Goal: Information Seeking & Learning: Learn about a topic

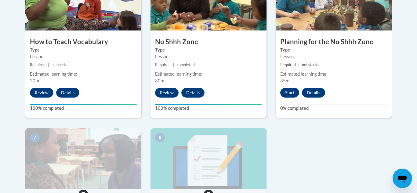
scroll to position [392, 0]
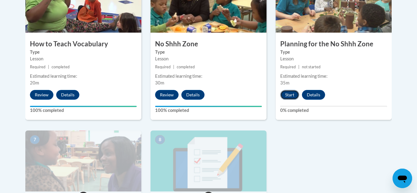
click at [289, 92] on button "Start" at bounding box center [289, 95] width 19 height 10
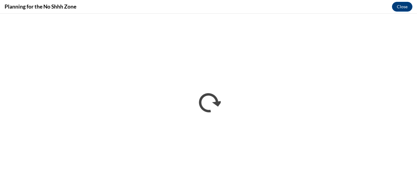
scroll to position [0, 0]
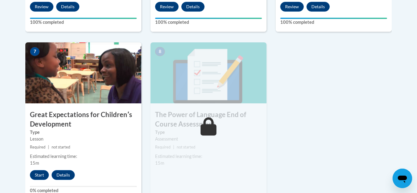
scroll to position [483, 0]
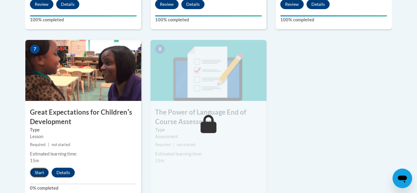
click at [42, 172] on button "Start" at bounding box center [39, 173] width 19 height 10
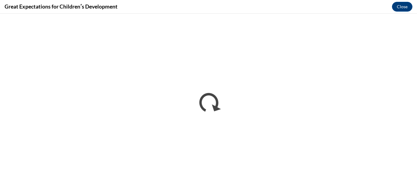
scroll to position [0, 0]
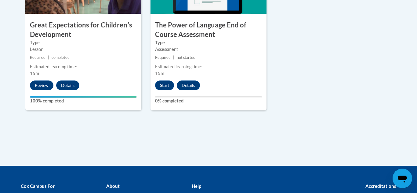
scroll to position [562, 0]
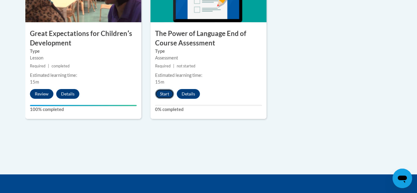
click at [161, 96] on button "Start" at bounding box center [164, 94] width 19 height 10
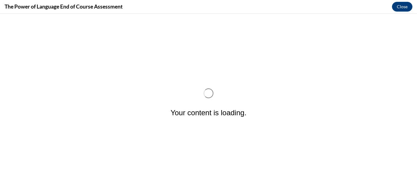
scroll to position [0, 0]
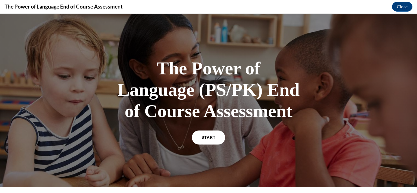
click at [209, 136] on span "START" at bounding box center [208, 137] width 14 height 5
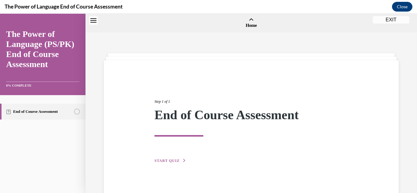
scroll to position [19, 0]
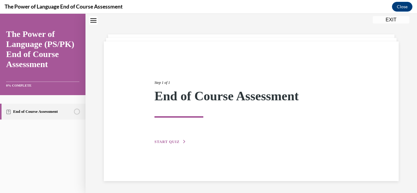
click at [169, 144] on button "START QUIZ" at bounding box center [170, 141] width 32 height 5
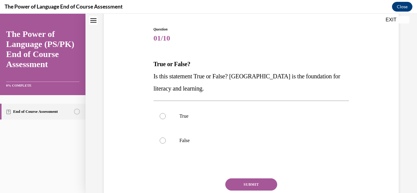
scroll to position [59, 0]
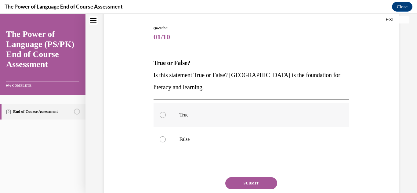
click at [185, 119] on label "True" at bounding box center [251, 115] width 196 height 24
click at [166, 118] on input "True" at bounding box center [163, 115] width 6 height 6
radio input "true"
click at [245, 180] on button "SUBMIT" at bounding box center [251, 183] width 52 height 12
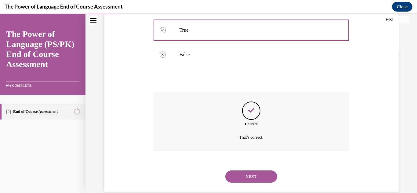
scroll to position [155, 0]
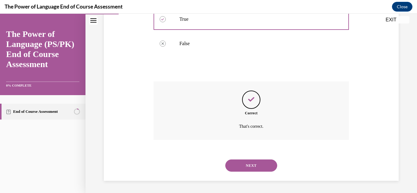
click at [243, 169] on button "NEXT" at bounding box center [251, 166] width 52 height 12
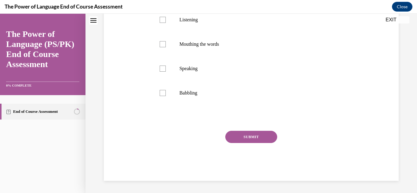
scroll to position [0, 0]
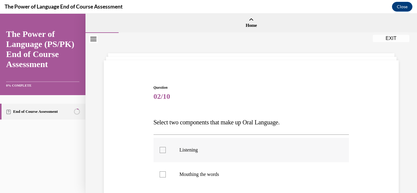
click at [237, 156] on label "Listening" at bounding box center [251, 150] width 196 height 24
click at [166, 153] on input "Listening" at bounding box center [163, 150] width 6 height 6
checkbox input "true"
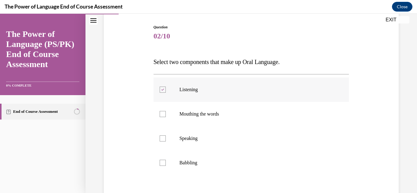
scroll to position [63, 0]
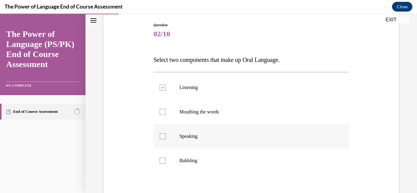
click at [233, 139] on label "Speaking" at bounding box center [251, 136] width 196 height 24
click at [166, 139] on input "Speaking" at bounding box center [163, 136] width 6 height 6
checkbox input "true"
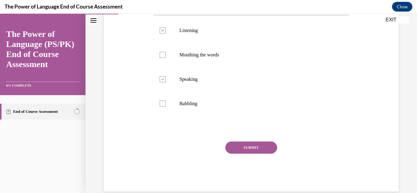
click at [239, 146] on button "SUBMIT" at bounding box center [251, 148] width 52 height 12
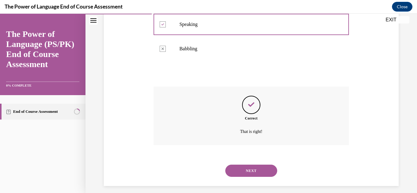
scroll to position [180, 0]
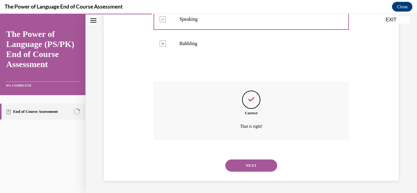
click at [265, 168] on button "NEXT" at bounding box center [251, 166] width 52 height 12
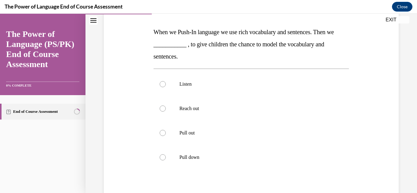
scroll to position [92, 0]
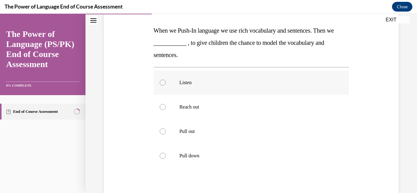
click at [248, 75] on label "Listen" at bounding box center [251, 82] width 196 height 24
click at [166, 80] on input "Listen" at bounding box center [163, 83] width 6 height 6
radio input "true"
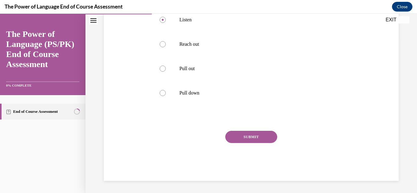
click at [262, 133] on button "SUBMIT" at bounding box center [251, 137] width 52 height 12
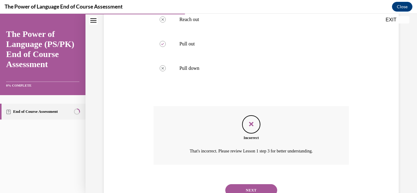
scroll to position [204, 0]
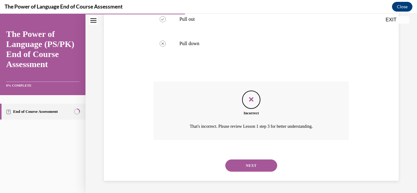
click at [257, 161] on button "NEXT" at bounding box center [251, 166] width 52 height 12
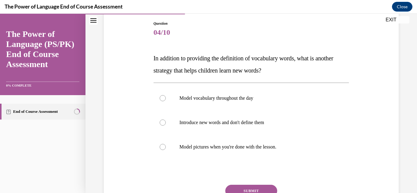
scroll to position [65, 0]
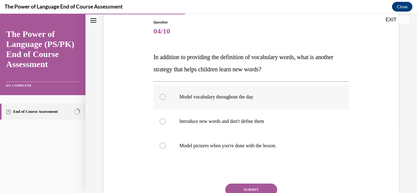
click at [240, 107] on label "Model vocabulary throughout the day" at bounding box center [251, 97] width 196 height 24
click at [166, 100] on input "Model vocabulary throughout the day" at bounding box center [163, 97] width 6 height 6
radio input "true"
click at [251, 188] on button "SUBMIT" at bounding box center [251, 190] width 52 height 12
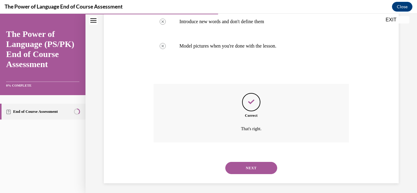
scroll to position [167, 0]
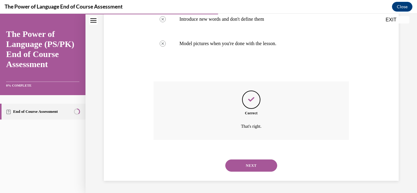
click at [252, 166] on button "NEXT" at bounding box center [251, 166] width 52 height 12
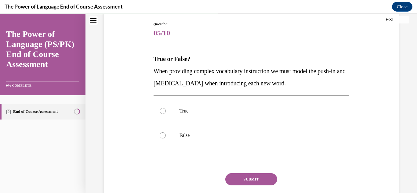
scroll to position [66, 0]
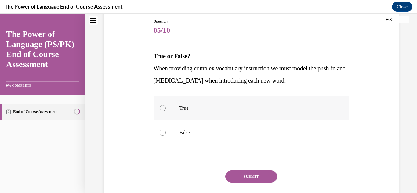
click at [246, 103] on label "True" at bounding box center [251, 108] width 196 height 24
click at [166, 105] on input "True" at bounding box center [163, 108] width 6 height 6
radio input "true"
click at [256, 174] on button "SUBMIT" at bounding box center [251, 177] width 52 height 12
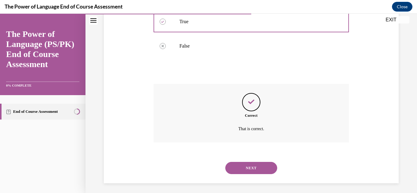
scroll to position [155, 0]
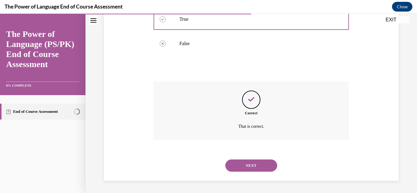
click at [256, 167] on button "NEXT" at bounding box center [251, 166] width 52 height 12
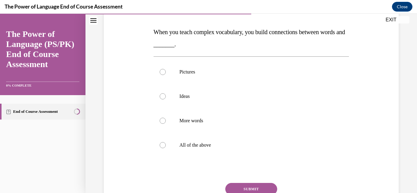
scroll to position [91, 0]
click at [239, 136] on label "All of the above" at bounding box center [251, 144] width 196 height 24
click at [166, 142] on input "All of the above" at bounding box center [163, 145] width 6 height 6
radio input "true"
click at [255, 189] on button "SUBMIT" at bounding box center [251, 188] width 52 height 12
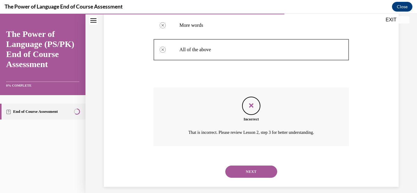
scroll to position [192, 0]
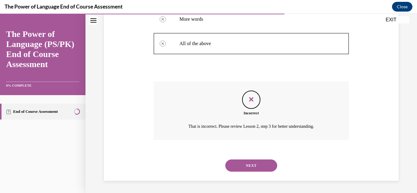
click at [265, 172] on div "NEXT" at bounding box center [251, 165] width 196 height 24
click at [260, 166] on button "NEXT" at bounding box center [251, 166] width 52 height 12
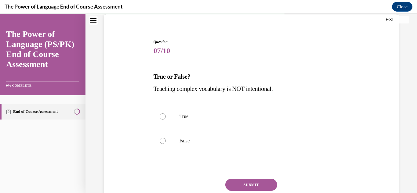
scroll to position [47, 0]
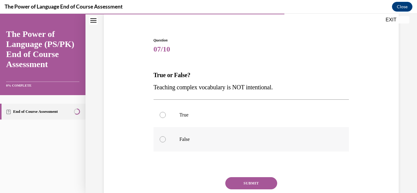
click at [236, 136] on label "False" at bounding box center [251, 139] width 196 height 24
click at [166, 136] on input "False" at bounding box center [163, 139] width 6 height 6
radio input "true"
click at [252, 184] on button "SUBMIT" at bounding box center [251, 183] width 52 height 12
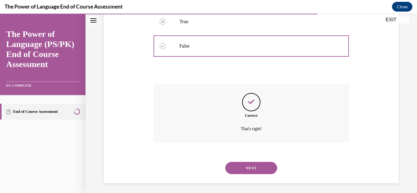
scroll to position [143, 0]
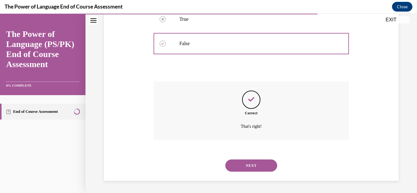
click at [248, 164] on button "NEXT" at bounding box center [251, 166] width 52 height 12
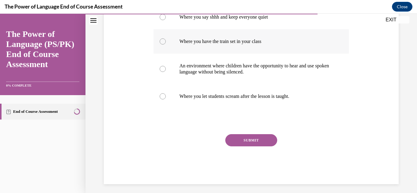
scroll to position [136, 0]
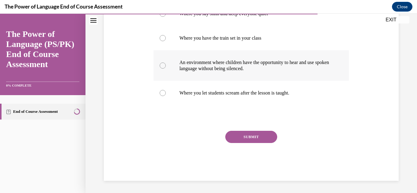
click at [280, 70] on p "An environment where children have the opportunity to hear and use spoken langu…" at bounding box center [256, 65] width 154 height 12
click at [166, 69] on input "An environment where children have the opportunity to hear and use spoken langu…" at bounding box center [163, 66] width 6 height 6
radio input "true"
click at [261, 135] on button "SUBMIT" at bounding box center [251, 137] width 52 height 12
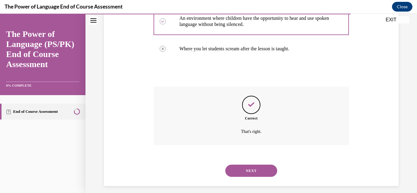
scroll to position [186, 0]
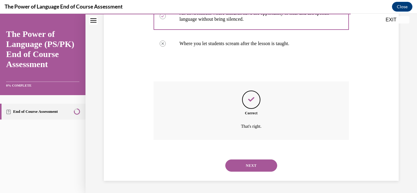
click at [263, 164] on button "NEXT" at bounding box center [251, 166] width 52 height 12
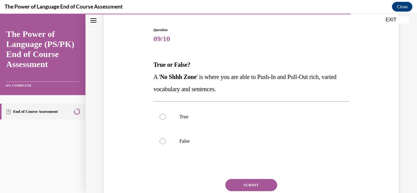
scroll to position [61, 0]
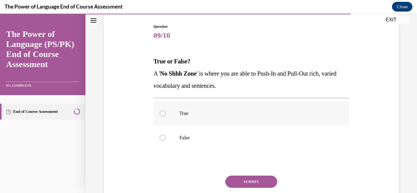
click at [236, 112] on p "True" at bounding box center [256, 113] width 154 height 6
click at [166, 112] on input "True" at bounding box center [163, 113] width 6 height 6
radio input "true"
click at [245, 181] on button "SUBMIT" at bounding box center [251, 182] width 52 height 12
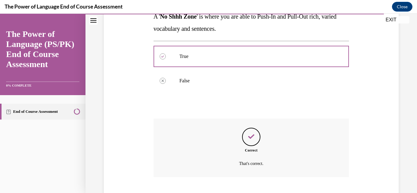
scroll to position [155, 0]
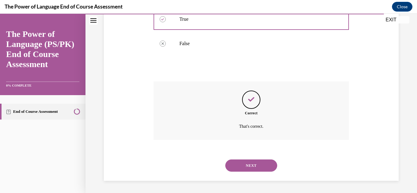
click at [241, 166] on button "NEXT" at bounding box center [251, 166] width 52 height 12
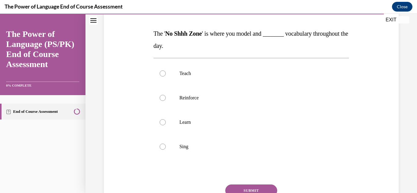
scroll to position [89, 0]
click at [236, 65] on label "Teach" at bounding box center [251, 73] width 196 height 24
click at [166, 70] on input "Teach" at bounding box center [163, 73] width 6 height 6
radio input "true"
click at [259, 190] on button "SUBMIT" at bounding box center [251, 190] width 52 height 12
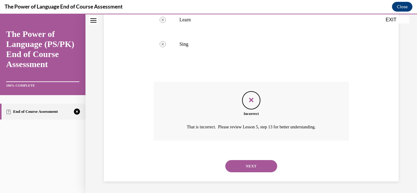
scroll to position [192, 0]
click at [257, 168] on button "NEXT" at bounding box center [251, 166] width 52 height 12
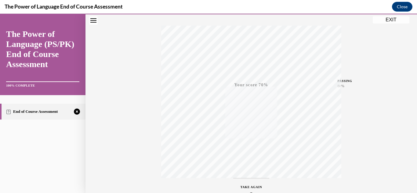
scroll to position [133, 0]
click at [249, 153] on icon "button" at bounding box center [251, 156] width 22 height 7
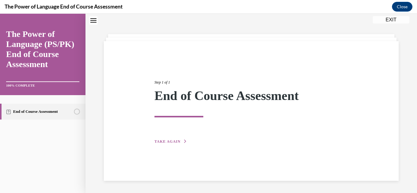
click at [176, 140] on span "TAKE AGAIN" at bounding box center [167, 141] width 26 height 4
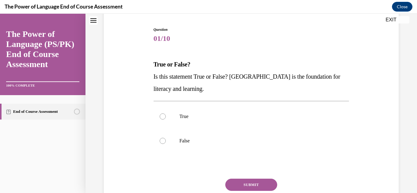
scroll to position [59, 0]
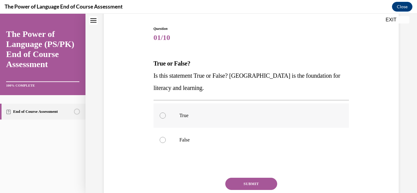
click at [226, 111] on label "True" at bounding box center [251, 115] width 196 height 24
click at [166, 113] on input "True" at bounding box center [163, 116] width 6 height 6
radio input "true"
click at [249, 182] on button "SUBMIT" at bounding box center [251, 184] width 52 height 12
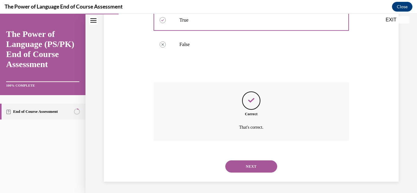
scroll to position [155, 0]
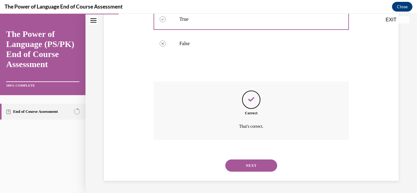
click at [244, 167] on button "NEXT" at bounding box center [251, 166] width 52 height 12
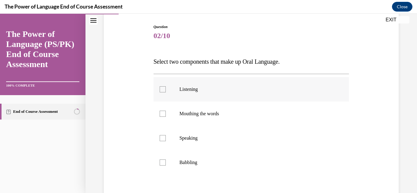
scroll to position [61, 0]
click at [209, 94] on label "Listening" at bounding box center [251, 89] width 196 height 24
click at [166, 92] on input "Listening" at bounding box center [163, 89] width 6 height 6
checkbox input "true"
click at [215, 136] on p "Speaking" at bounding box center [256, 138] width 154 height 6
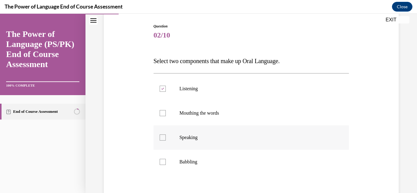
click at [166, 136] on input "Speaking" at bounding box center [163, 138] width 6 height 6
checkbox input "true"
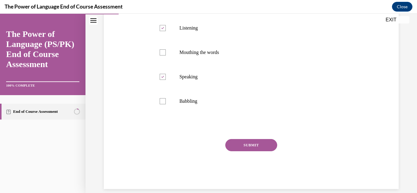
scroll to position [130, 0]
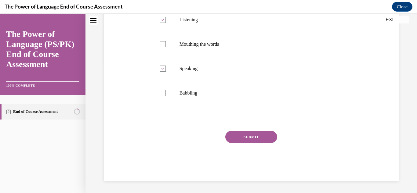
click at [246, 142] on button "SUBMIT" at bounding box center [251, 137] width 52 height 12
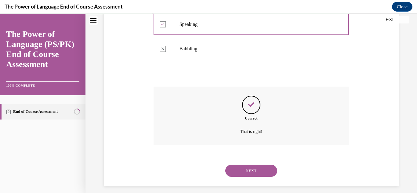
scroll to position [180, 0]
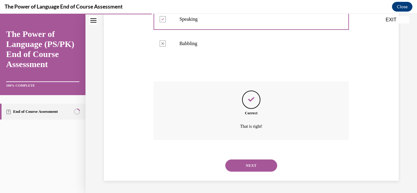
click at [266, 168] on button "NEXT" at bounding box center [251, 166] width 52 height 12
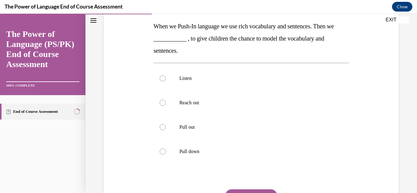
scroll to position [97, 0]
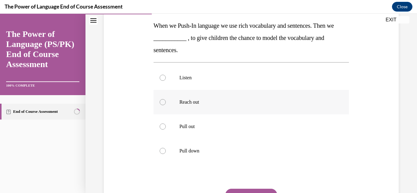
click at [222, 109] on label "Reach out" at bounding box center [251, 102] width 196 height 24
click at [166, 105] on input "Reach out" at bounding box center [163, 102] width 6 height 6
radio input "true"
click at [228, 126] on p "Pull out" at bounding box center [256, 127] width 154 height 6
click at [166, 126] on input "Pull out" at bounding box center [163, 127] width 6 height 6
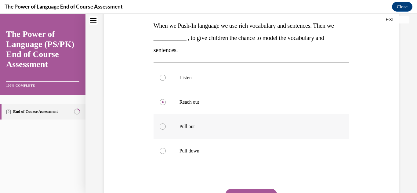
radio input "true"
click at [202, 104] on p "Reach out" at bounding box center [256, 102] width 154 height 6
click at [166, 104] on input "Reach out" at bounding box center [163, 102] width 6 height 6
radio input "true"
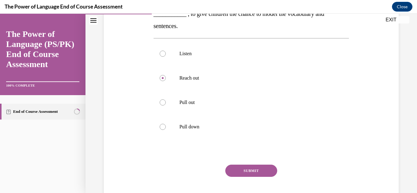
click at [243, 172] on button "SUBMIT" at bounding box center [251, 171] width 52 height 12
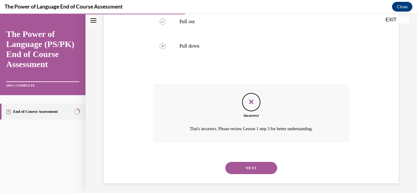
scroll to position [204, 0]
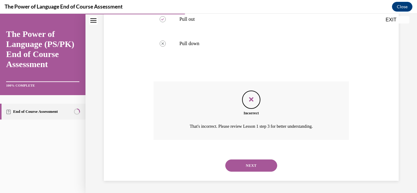
click at [240, 162] on button "NEXT" at bounding box center [251, 166] width 52 height 12
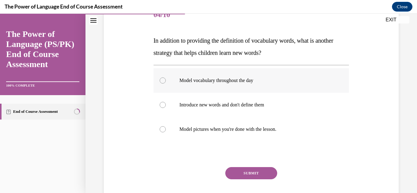
scroll to position [77, 0]
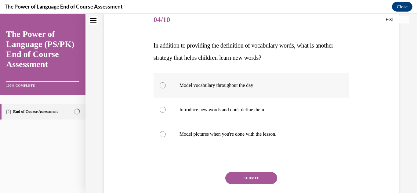
click at [198, 95] on label "Model vocabulary throughout the day" at bounding box center [251, 85] width 196 height 24
click at [166, 88] on input "Model vocabulary throughout the day" at bounding box center [163, 85] width 6 height 6
radio input "true"
click at [241, 173] on button "SUBMIT" at bounding box center [251, 178] width 52 height 12
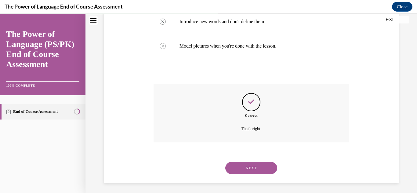
scroll to position [167, 0]
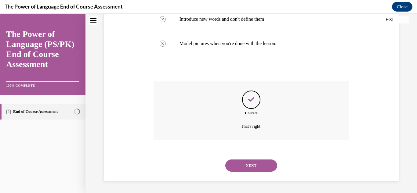
click at [248, 157] on button "SUBMIT" at bounding box center [251, 155] width 52 height 12
click at [249, 160] on button "NEXT" at bounding box center [251, 166] width 52 height 12
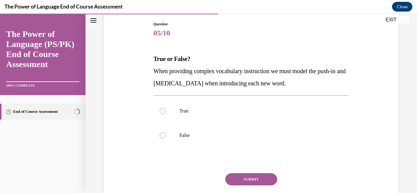
scroll to position [65, 0]
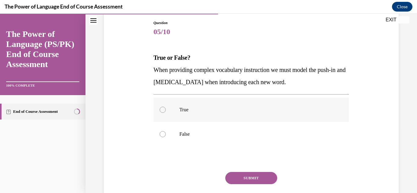
click at [238, 111] on p "True" at bounding box center [256, 110] width 154 height 6
click at [166, 111] on input "True" at bounding box center [163, 110] width 6 height 6
radio input "true"
click at [252, 178] on button "SUBMIT" at bounding box center [251, 178] width 52 height 12
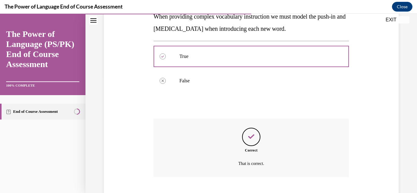
scroll to position [155, 0]
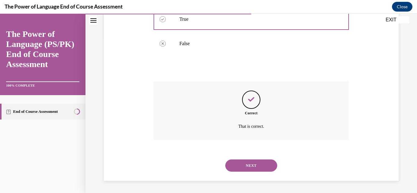
click at [250, 172] on div "NEXT" at bounding box center [251, 165] width 196 height 24
click at [247, 163] on button "NEXT" at bounding box center [251, 166] width 52 height 12
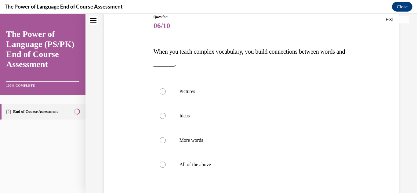
scroll to position [72, 0]
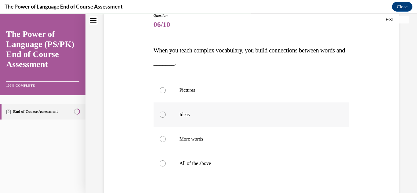
click at [227, 118] on label "Ideas" at bounding box center [251, 115] width 196 height 24
click at [166, 118] on input "Ideas" at bounding box center [163, 115] width 6 height 6
radio input "true"
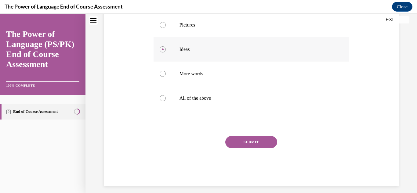
scroll to position [138, 0]
click at [240, 144] on button "SUBMIT" at bounding box center [251, 141] width 52 height 12
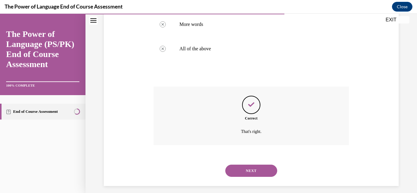
scroll to position [192, 0]
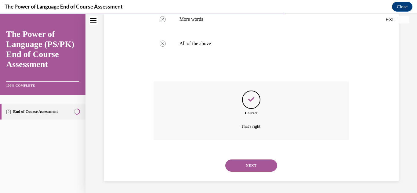
click at [250, 165] on button "NEXT" at bounding box center [251, 166] width 52 height 12
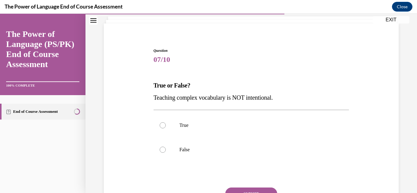
scroll to position [38, 0]
click at [239, 142] on label "False" at bounding box center [251, 149] width 196 height 24
click at [166, 146] on input "False" at bounding box center [163, 149] width 6 height 6
radio input "true"
click at [252, 187] on button "SUBMIT" at bounding box center [251, 193] width 52 height 12
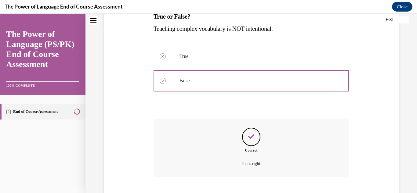
scroll to position [143, 0]
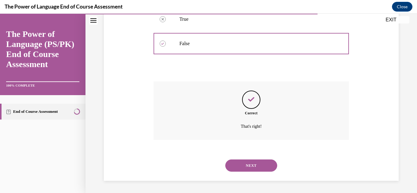
click at [247, 166] on button "NEXT" at bounding box center [251, 166] width 52 height 12
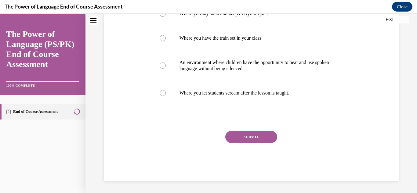
scroll to position [0, 0]
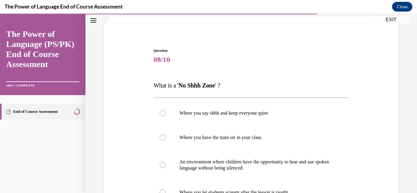
click at [247, 166] on p "An environment where children have the opportunity to hear and use spoken langu…" at bounding box center [256, 165] width 154 height 12
click at [166, 166] on input "An environment where children have the opportunity to hear and use spoken langu…" at bounding box center [163, 165] width 6 height 6
radio input "true"
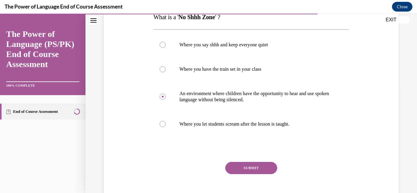
scroll to position [108, 0]
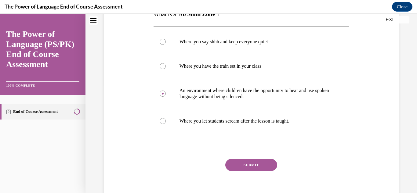
click at [258, 163] on button "SUBMIT" at bounding box center [251, 165] width 52 height 12
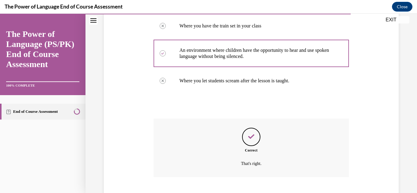
scroll to position [186, 0]
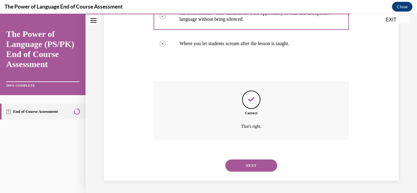
click at [259, 167] on button "NEXT" at bounding box center [251, 166] width 52 height 12
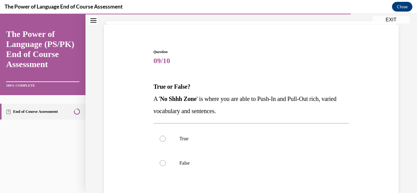
scroll to position [36, 0]
click at [250, 145] on label "True" at bounding box center [251, 138] width 196 height 24
click at [166, 141] on input "True" at bounding box center [163, 138] width 6 height 6
radio input "true"
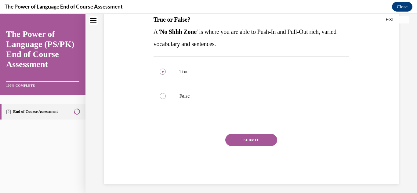
click at [249, 141] on button "SUBMIT" at bounding box center [251, 140] width 52 height 12
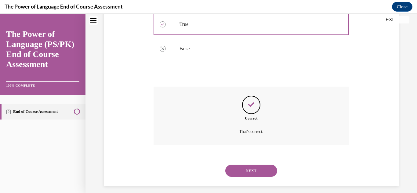
scroll to position [155, 0]
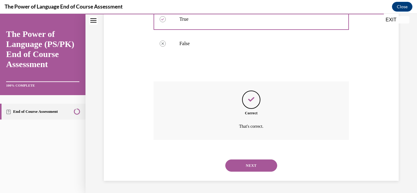
click at [253, 164] on button "NEXT" at bounding box center [251, 166] width 52 height 12
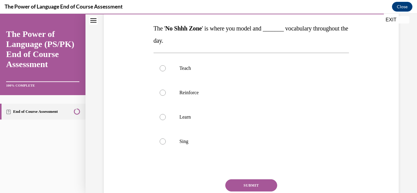
scroll to position [94, 0]
click at [233, 88] on label "Reinforce" at bounding box center [251, 92] width 196 height 24
click at [166, 89] on input "Reinforce" at bounding box center [163, 92] width 6 height 6
radio input "true"
click at [261, 185] on button "SUBMIT" at bounding box center [251, 185] width 52 height 12
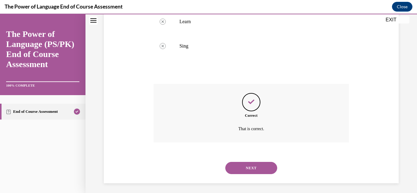
scroll to position [192, 0]
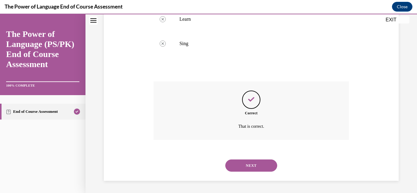
click at [254, 165] on button "NEXT" at bounding box center [251, 166] width 52 height 12
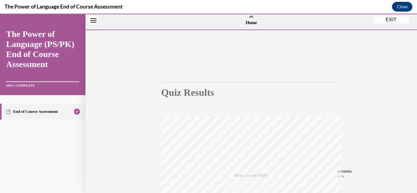
scroll to position [0, 0]
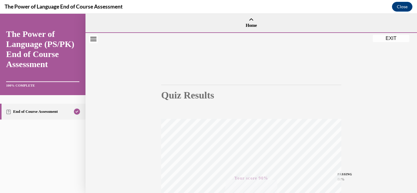
click at [381, 38] on button "EXIT" at bounding box center [390, 38] width 37 height 7
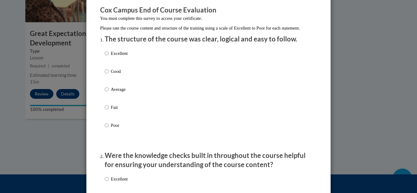
scroll to position [52, 0]
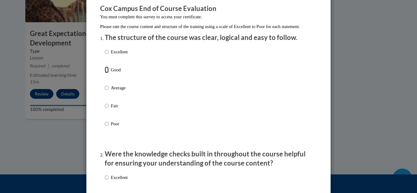
click at [105, 73] on input "Good" at bounding box center [107, 70] width 4 height 7
radio input "true"
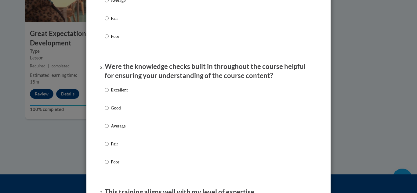
scroll to position [145, 0]
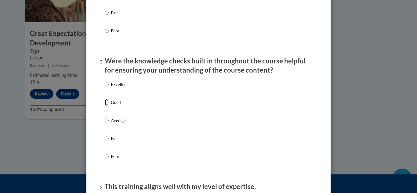
click at [107, 106] on input "Good" at bounding box center [107, 102] width 4 height 7
radio input "true"
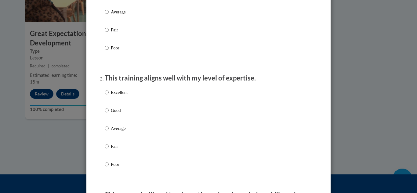
scroll to position [260, 0]
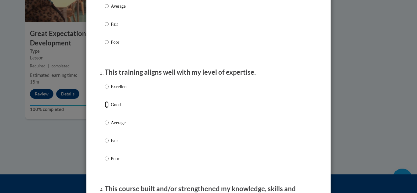
click at [108, 108] on input "Good" at bounding box center [107, 104] width 4 height 7
radio input "true"
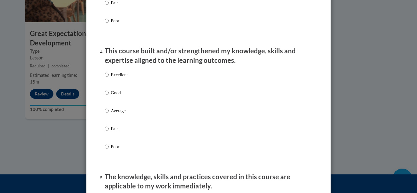
scroll to position [384, 0]
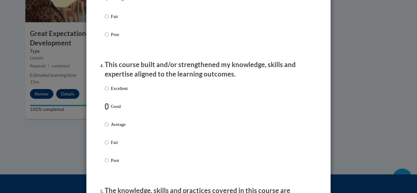
click at [108, 109] on input "Good" at bounding box center [107, 106] width 4 height 7
radio input "true"
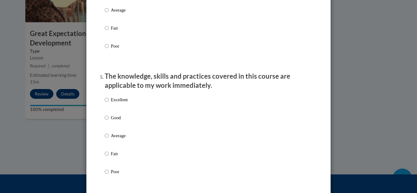
scroll to position [500, 0]
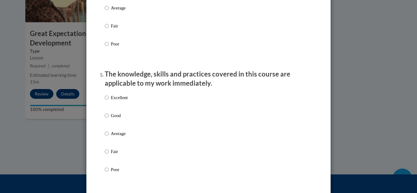
click at [109, 120] on label "Good" at bounding box center [116, 120] width 23 height 16
click at [109, 119] on input "Good" at bounding box center [107, 115] width 4 height 7
radio input "true"
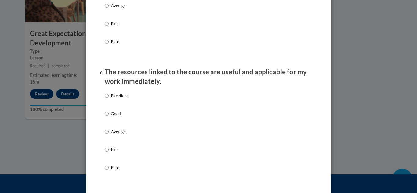
click at [109, 121] on label "Good" at bounding box center [116, 118] width 23 height 16
click at [109, 117] on input "Good" at bounding box center [107, 113] width 4 height 7
radio input "true"
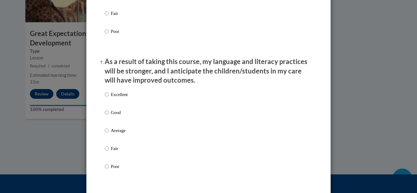
scroll to position [767, 0]
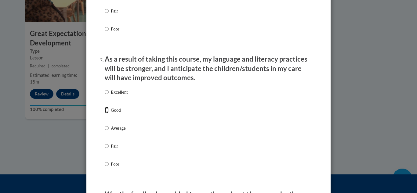
click at [107, 113] on input "Good" at bounding box center [107, 110] width 4 height 7
radio input "true"
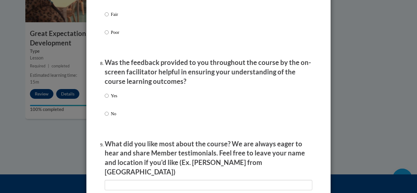
scroll to position [899, 0]
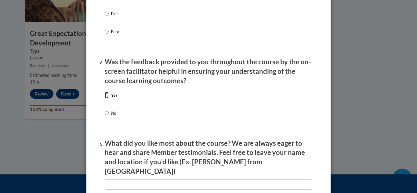
click at [108, 99] on input "Yes" at bounding box center [107, 95] width 4 height 7
radio input "true"
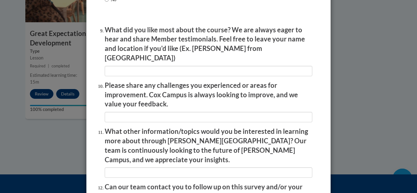
scroll to position [1013, 0]
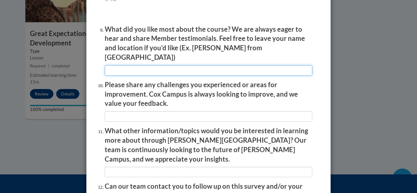
click at [167, 66] on input "textbox" at bounding box center [208, 70] width 207 height 10
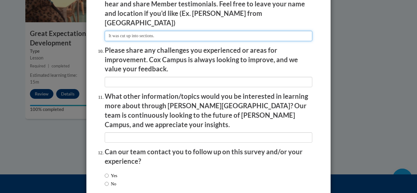
scroll to position [1048, 0]
type input "It was cut up into sections."
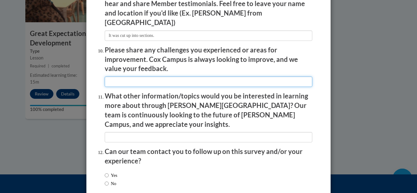
click at [147, 77] on input "textbox" at bounding box center [208, 82] width 207 height 10
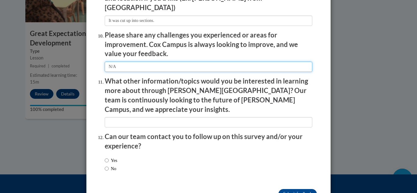
scroll to position [1067, 0]
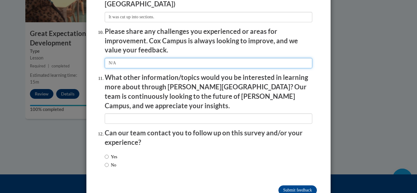
type input "N/A"
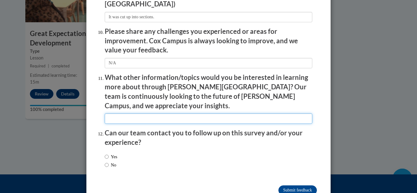
click at [152, 113] on input "textbox" at bounding box center [208, 118] width 207 height 10
type input "N/A"
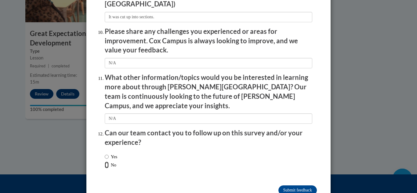
click at [106, 162] on input "No" at bounding box center [107, 165] width 4 height 7
radio input "true"
click at [283, 185] on input "Submit feedback" at bounding box center [297, 190] width 38 height 10
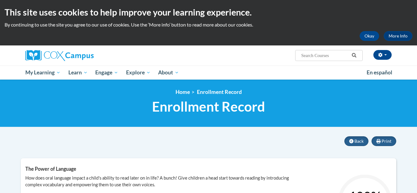
click at [318, 54] on input "Search..." at bounding box center [325, 55] width 49 height 7
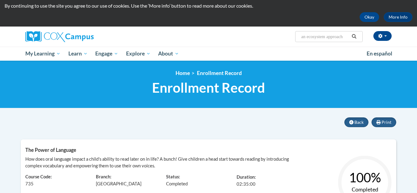
scroll to position [20, 0]
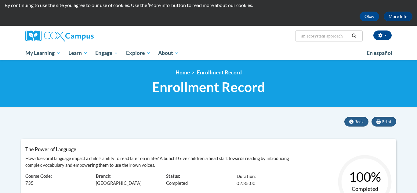
click at [347, 35] on input "an ecosystem approach" at bounding box center [325, 35] width 49 height 7
type input "an ecosystem approach to developing"
click at [353, 32] on button "Search" at bounding box center [353, 35] width 9 height 7
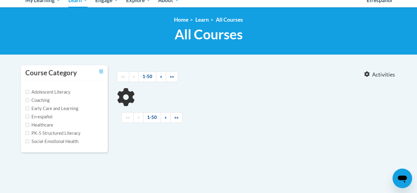
type input "an ecosystem approach to developing"
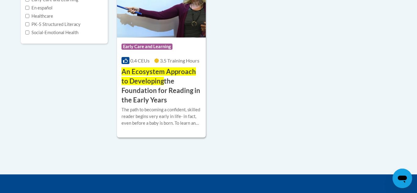
scroll to position [183, 0]
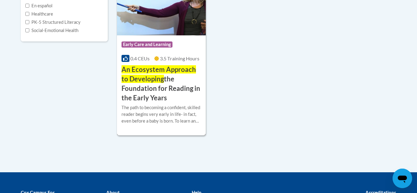
click at [155, 88] on h3 "An Ecosystem Approach to Developing the Foundation for Reading in the Early Yea…" at bounding box center [161, 84] width 80 height 38
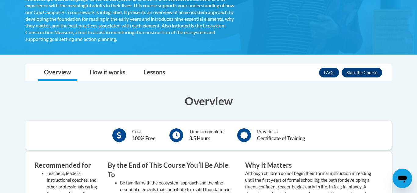
scroll to position [181, 0]
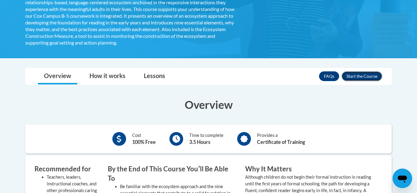
click at [351, 75] on button "Enroll" at bounding box center [361, 76] width 41 height 10
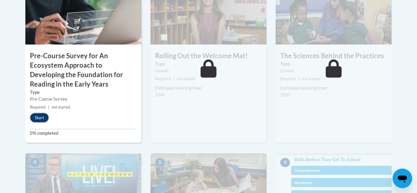
click at [39, 120] on button "Start" at bounding box center [39, 118] width 19 height 10
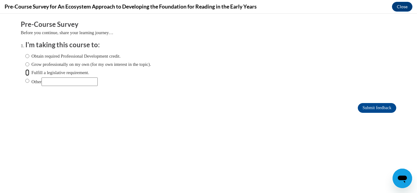
click at [26, 73] on input "Fulfill a legislative requirement." at bounding box center [27, 72] width 4 height 7
radio input "true"
click at [375, 106] on input "Submit feedback" at bounding box center [377, 108] width 38 height 10
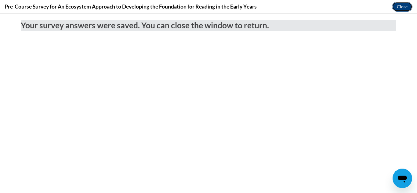
click at [404, 4] on button "Close" at bounding box center [402, 7] width 20 height 10
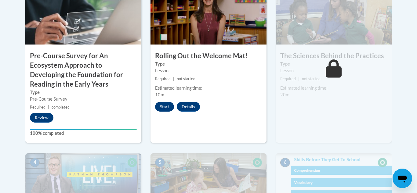
click at [167, 107] on button "Start" at bounding box center [164, 107] width 19 height 10
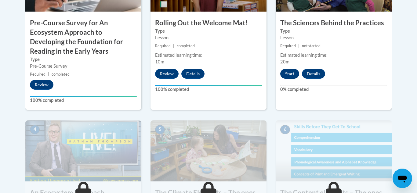
scroll to position [262, 0]
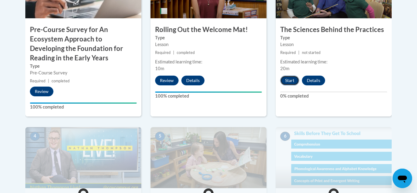
click at [286, 80] on button "Start" at bounding box center [289, 81] width 19 height 10
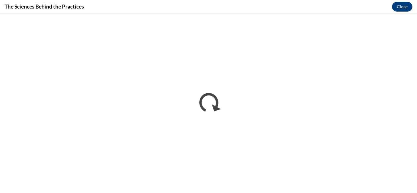
scroll to position [0, 0]
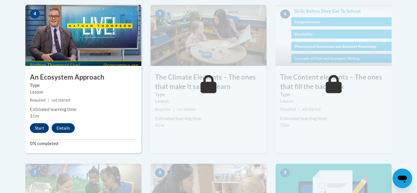
scroll to position [387, 0]
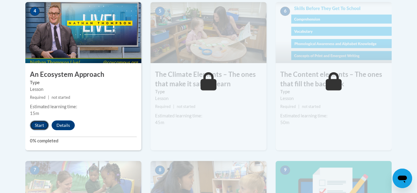
click at [44, 124] on button "Start" at bounding box center [39, 126] width 19 height 10
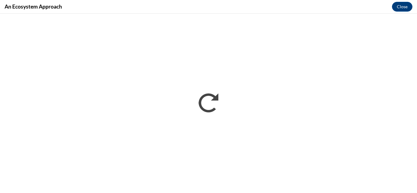
scroll to position [0, 0]
